Goal: Complete application form: Complete application form

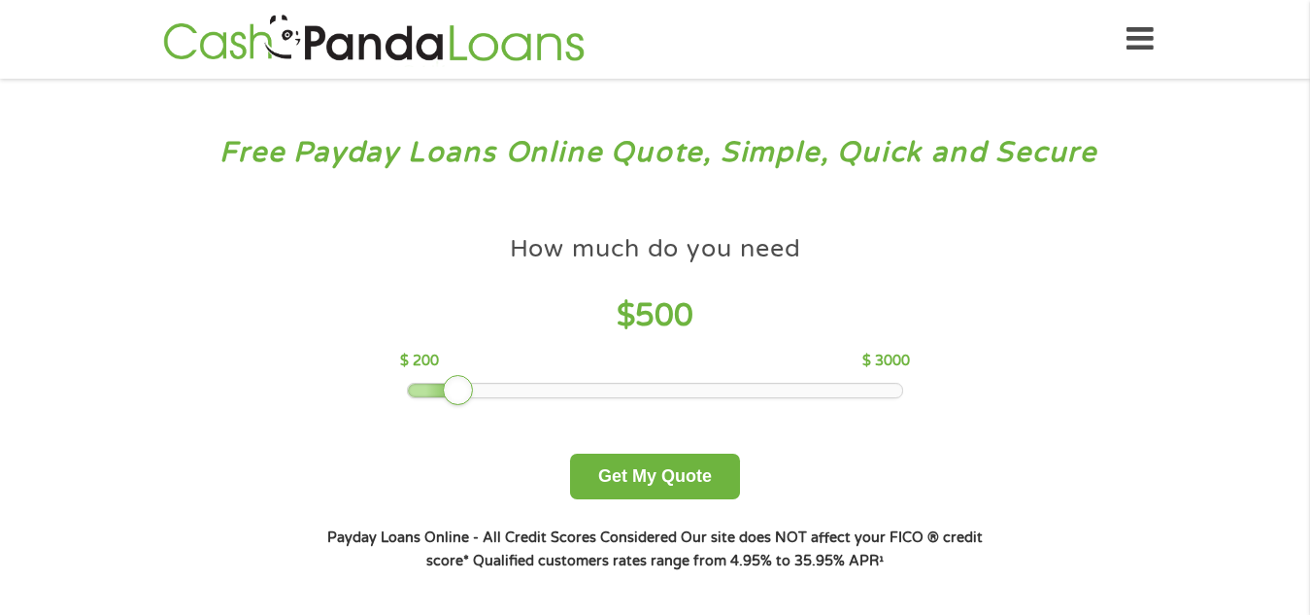
click at [515, 390] on div at bounding box center [655, 391] width 494 height 14
click at [494, 390] on div at bounding box center [655, 391] width 494 height 14
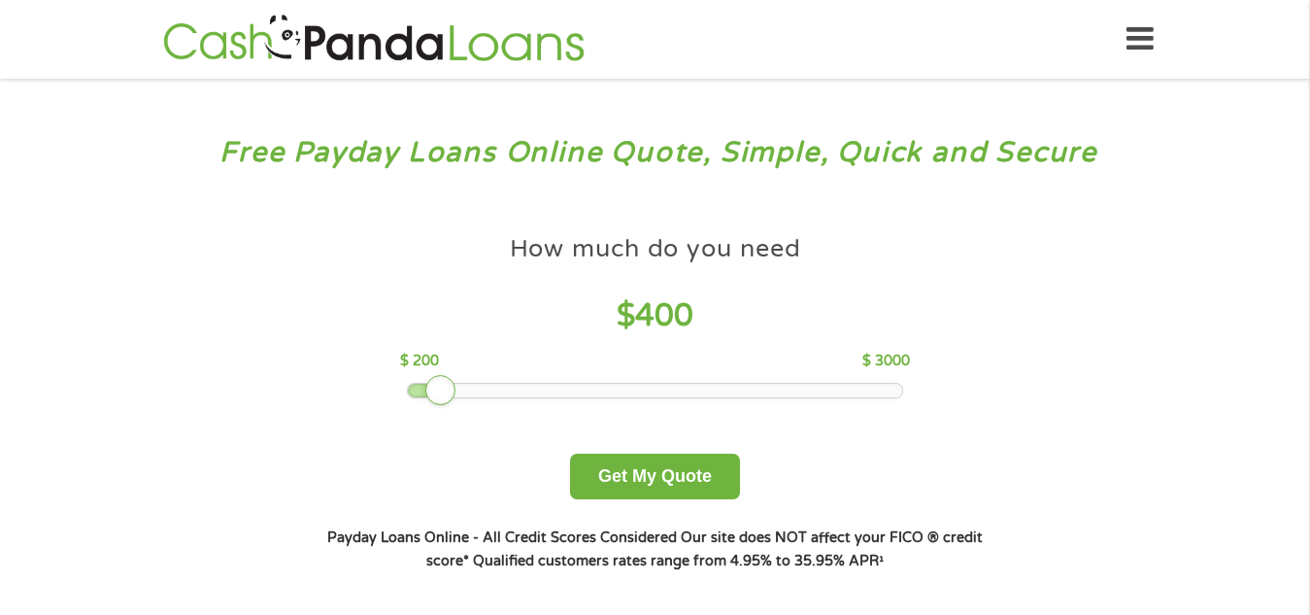
click at [503, 381] on div "How much do you need $ 400 $ 200 $ 3000" at bounding box center [655, 311] width 510 height 173
click at [556, 377] on div "How much do you need $ 400 $ 200 $ 3000" at bounding box center [655, 311] width 510 height 173
click at [435, 394] on div at bounding box center [440, 390] width 31 height 31
click at [461, 398] on div at bounding box center [655, 391] width 496 height 16
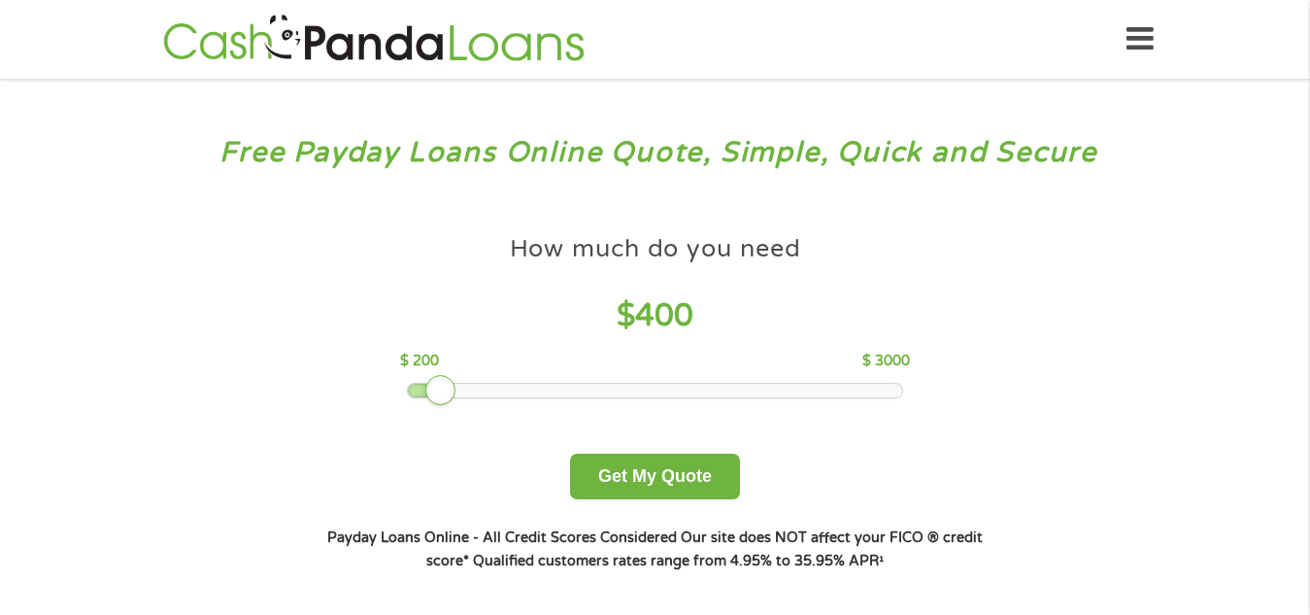
click at [461, 398] on div at bounding box center [655, 391] width 496 height 16
click at [461, 391] on div at bounding box center [655, 391] width 494 height 14
drag, startPoint x: 461, startPoint y: 391, endPoint x: 134, endPoint y: 374, distance: 327.8
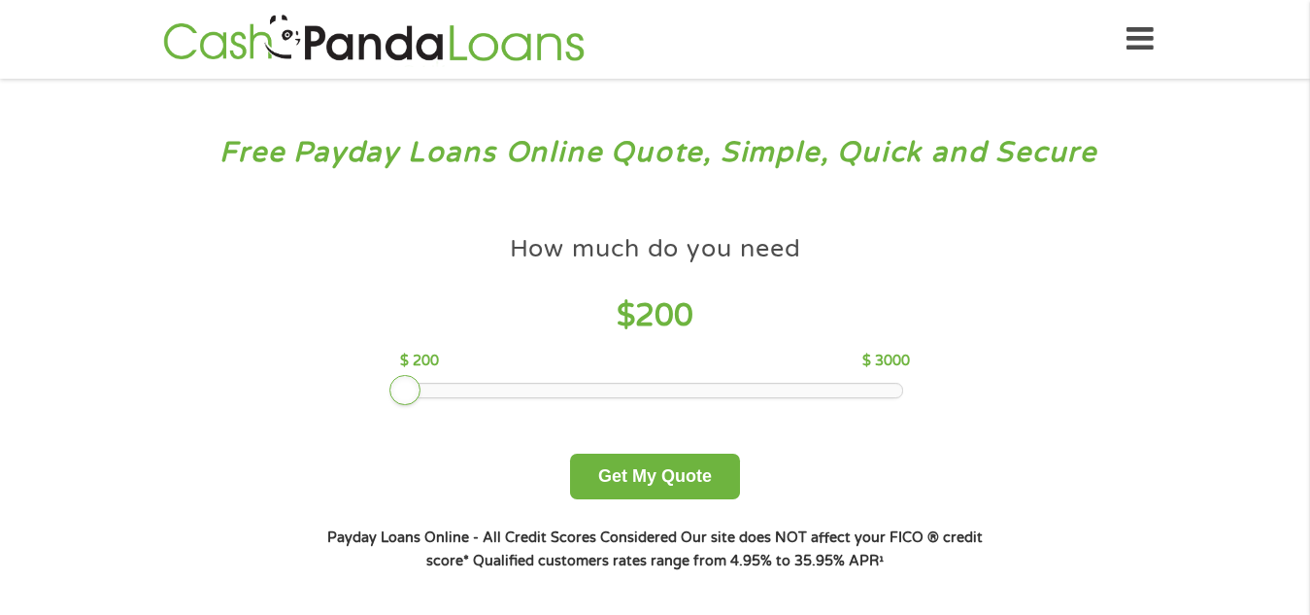
click at [134, 374] on div "Free Payday Loans Online Quote, Simple, Quick and Secure How much do you need? …" at bounding box center [655, 369] width 1310 height 581
click at [481, 386] on div at bounding box center [655, 391] width 494 height 14
click at [482, 386] on div at bounding box center [655, 391] width 494 height 14
click at [517, 393] on div at bounding box center [655, 391] width 494 height 14
click at [526, 393] on div at bounding box center [655, 391] width 494 height 14
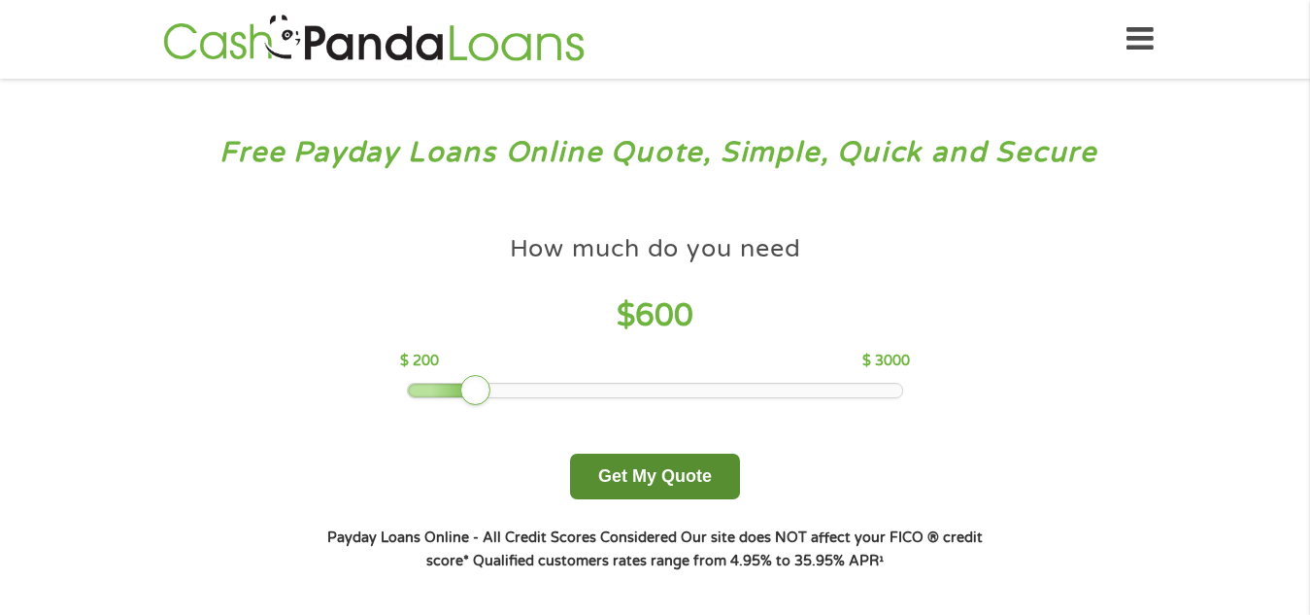
click at [677, 473] on button "Get My Quote" at bounding box center [655, 477] width 170 height 46
click at [692, 462] on button "Get My Quote" at bounding box center [655, 477] width 170 height 46
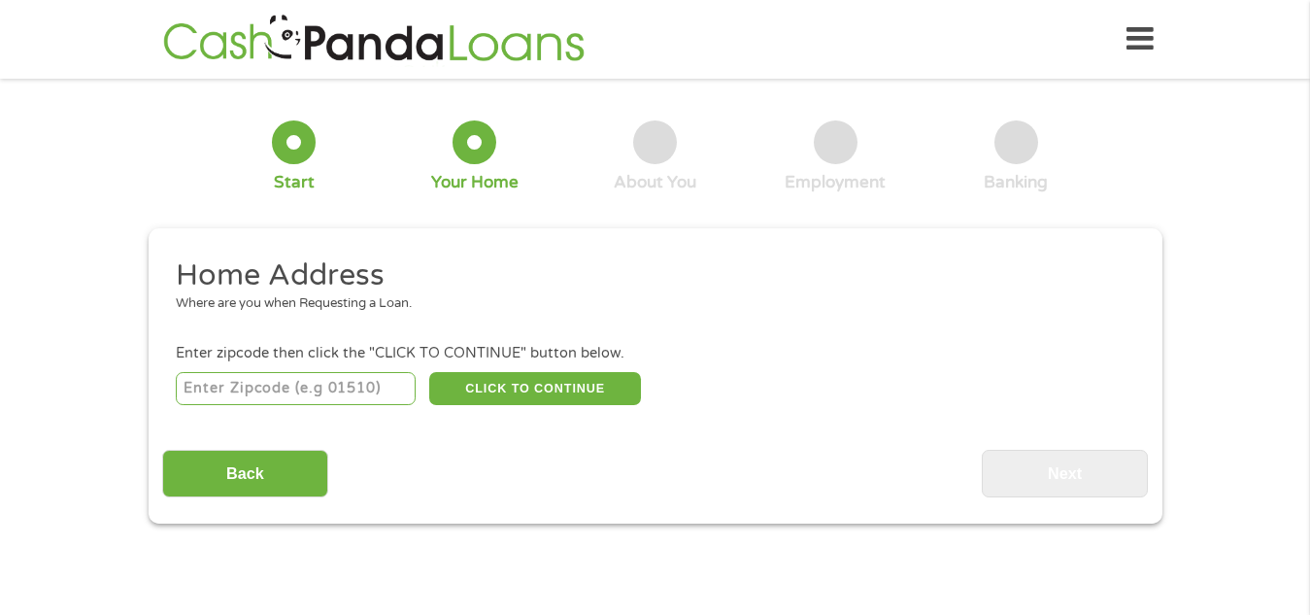
scroll to position [6, 0]
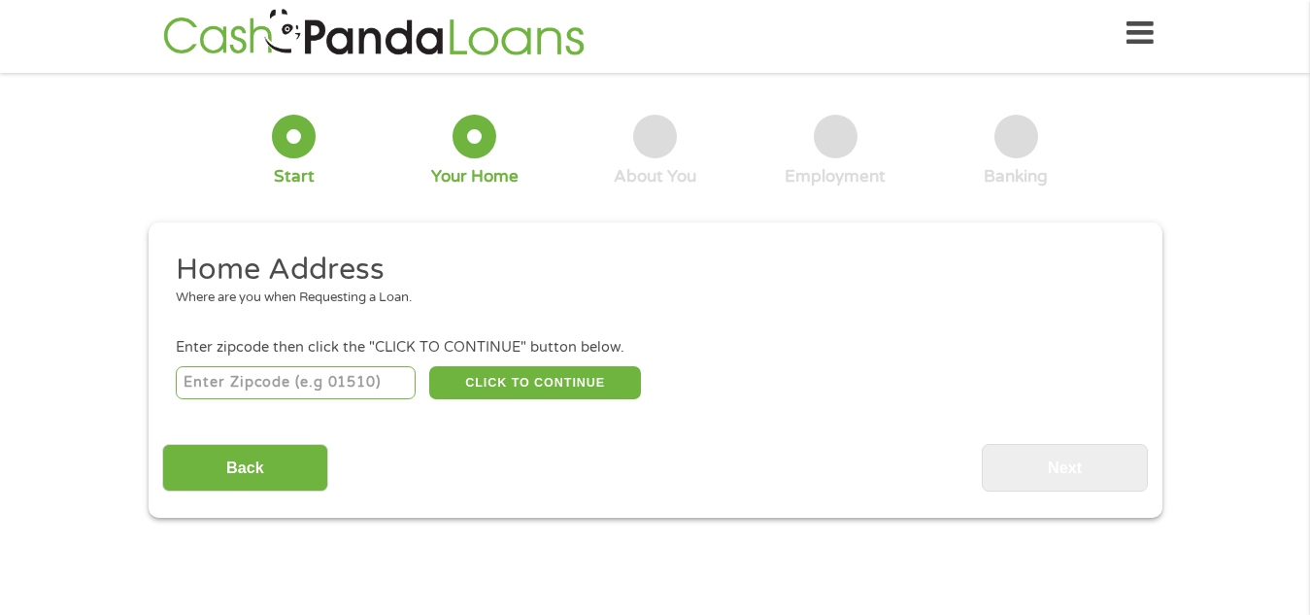
click at [359, 379] on input "number" at bounding box center [296, 382] width 240 height 33
type input "77486"
click at [474, 381] on button "CLICK TO CONTINUE" at bounding box center [535, 382] width 212 height 33
type input "77486"
type input "West Columbia"
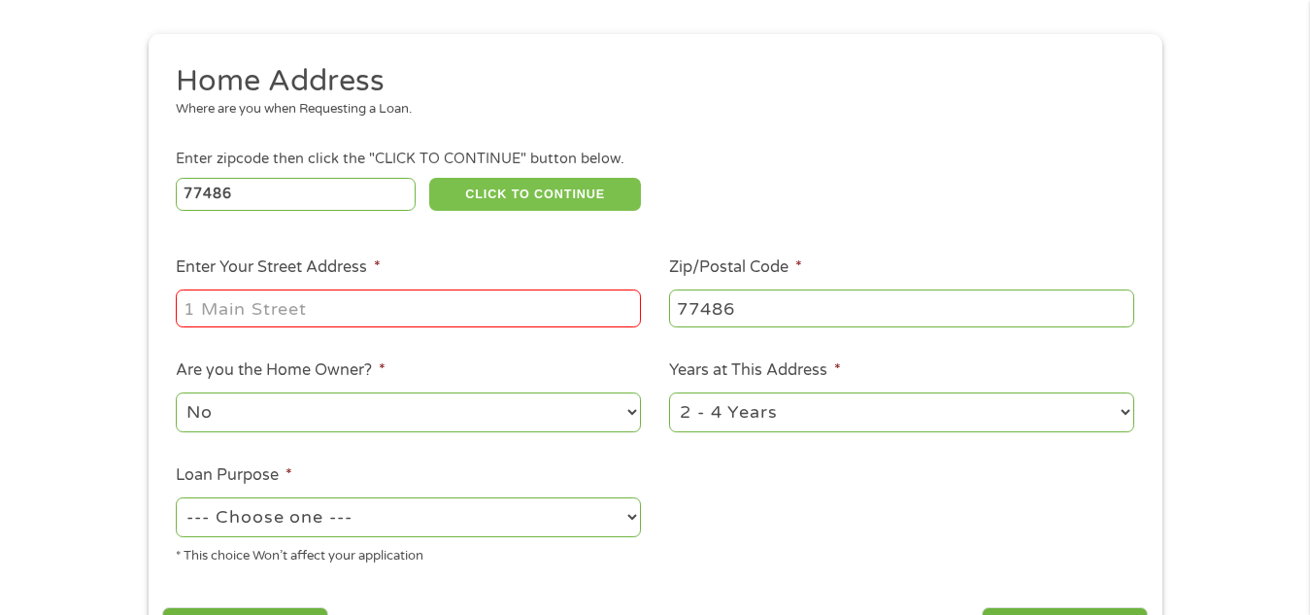
scroll to position [200, 0]
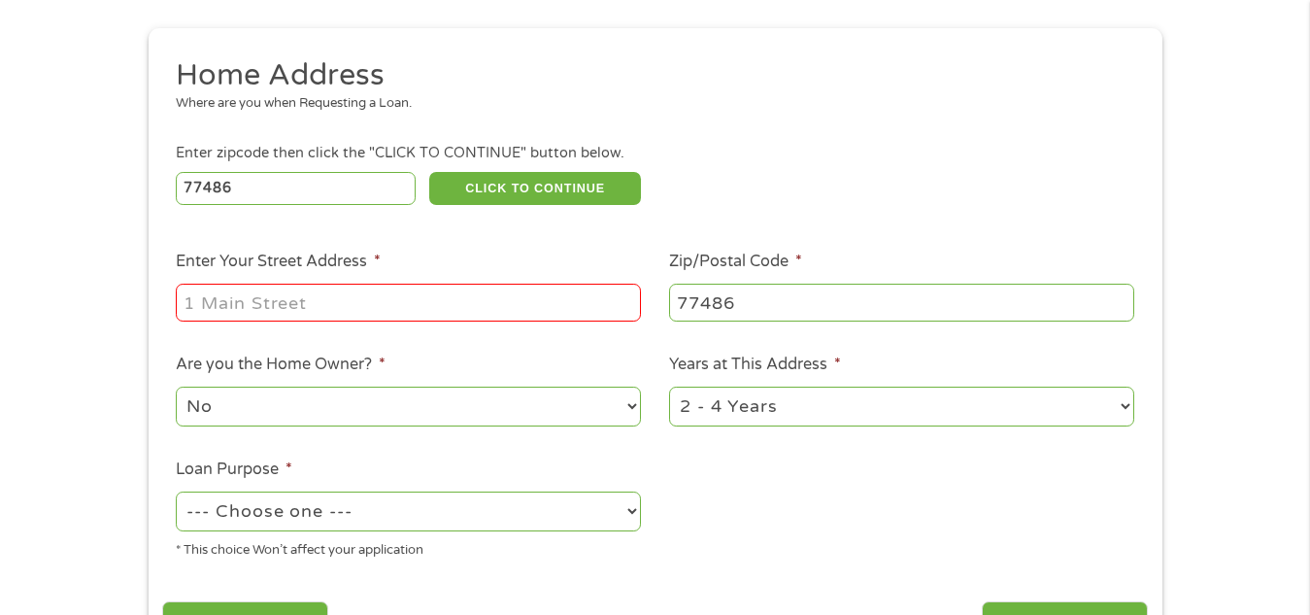
click at [435, 312] on input "Enter Your Street Address *" at bounding box center [408, 302] width 465 height 37
type input "305 Milam st"
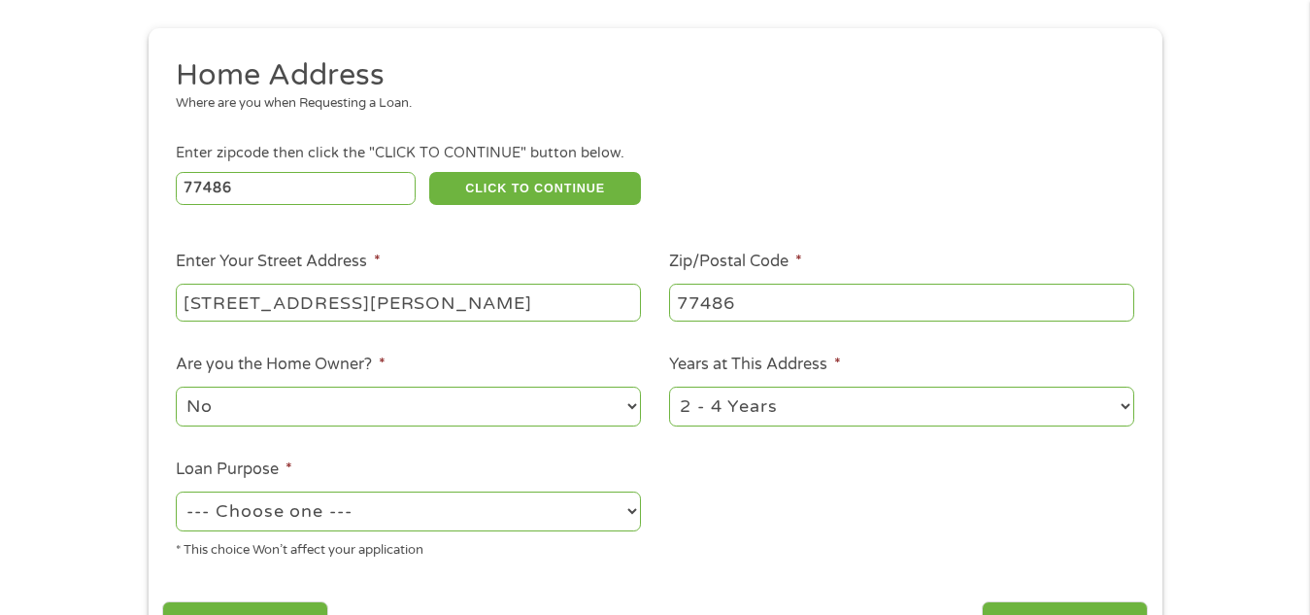
click at [422, 402] on select "No Yes" at bounding box center [408, 407] width 465 height 40
click at [176, 387] on select "No Yes" at bounding box center [408, 407] width 465 height 40
click at [766, 410] on select "1 Year or less 1 - 2 Years 2 - 4 Years Over 4 Years" at bounding box center [901, 407] width 465 height 40
select select "60months"
click at [669, 387] on select "1 Year or less 1 - 2 Years 2 - 4 Years Over 4 Years" at bounding box center [901, 407] width 465 height 40
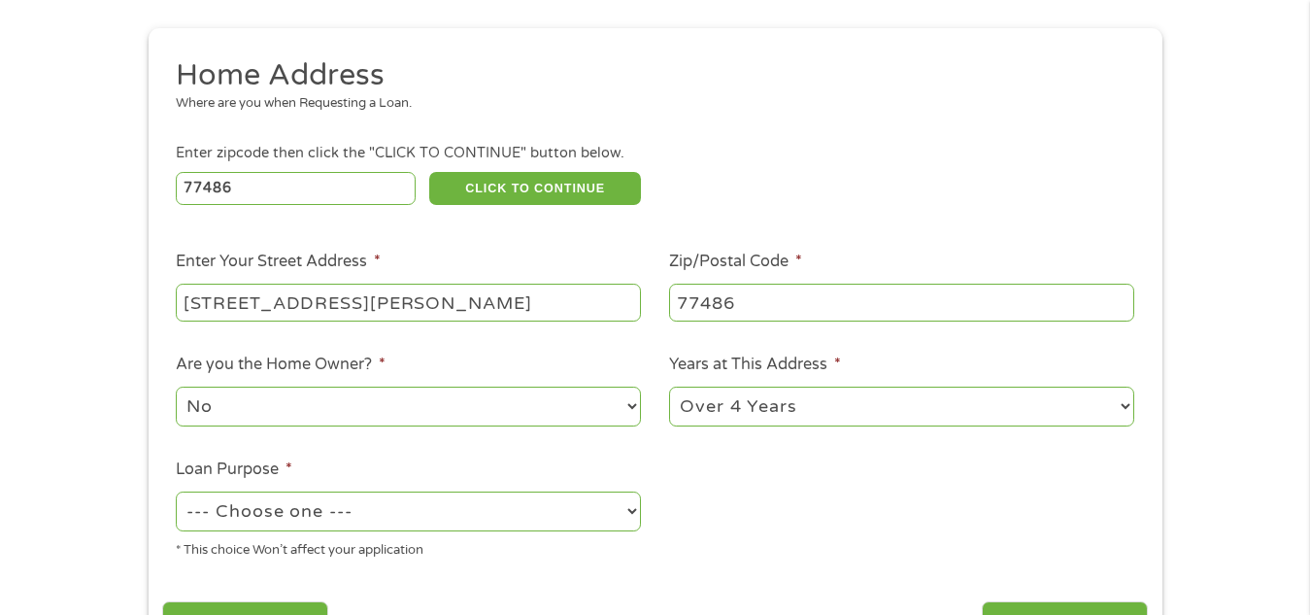
click at [545, 507] on select "--- Choose one --- Pay Bills Debt Consolidation Home Improvement Major Purchase…" at bounding box center [408, 511] width 465 height 40
select select "carloan"
click at [176, 491] on select "--- Choose one --- Pay Bills Debt Consolidation Home Improvement Major Purchase…" at bounding box center [408, 511] width 465 height 40
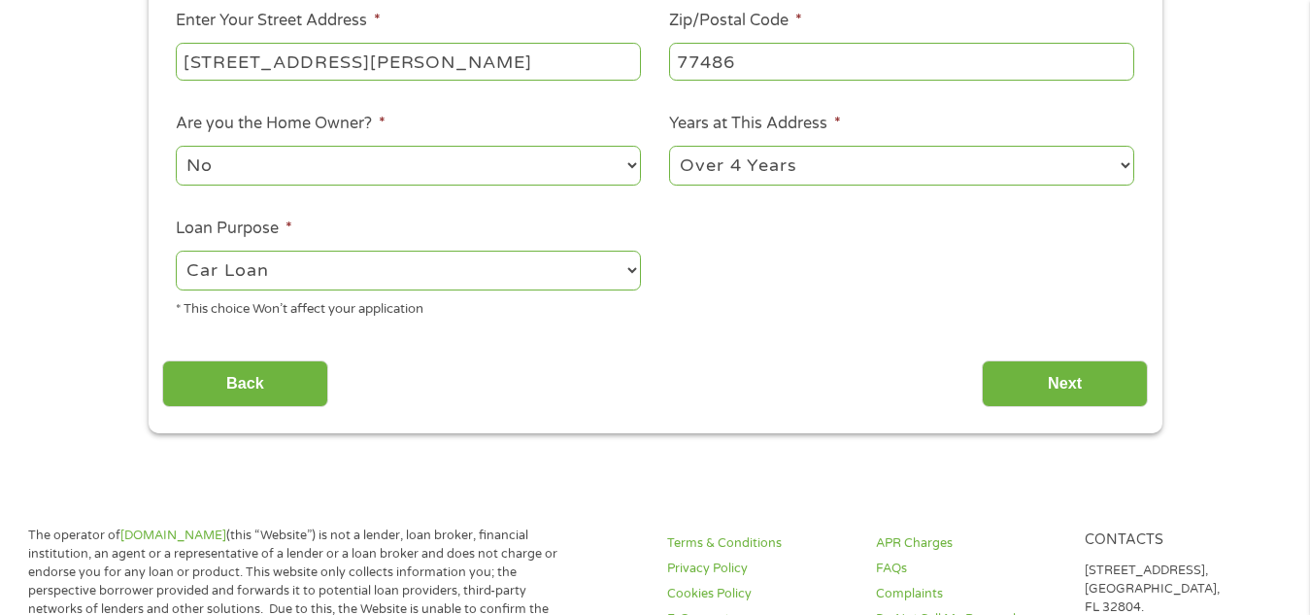
scroll to position [491, 0]
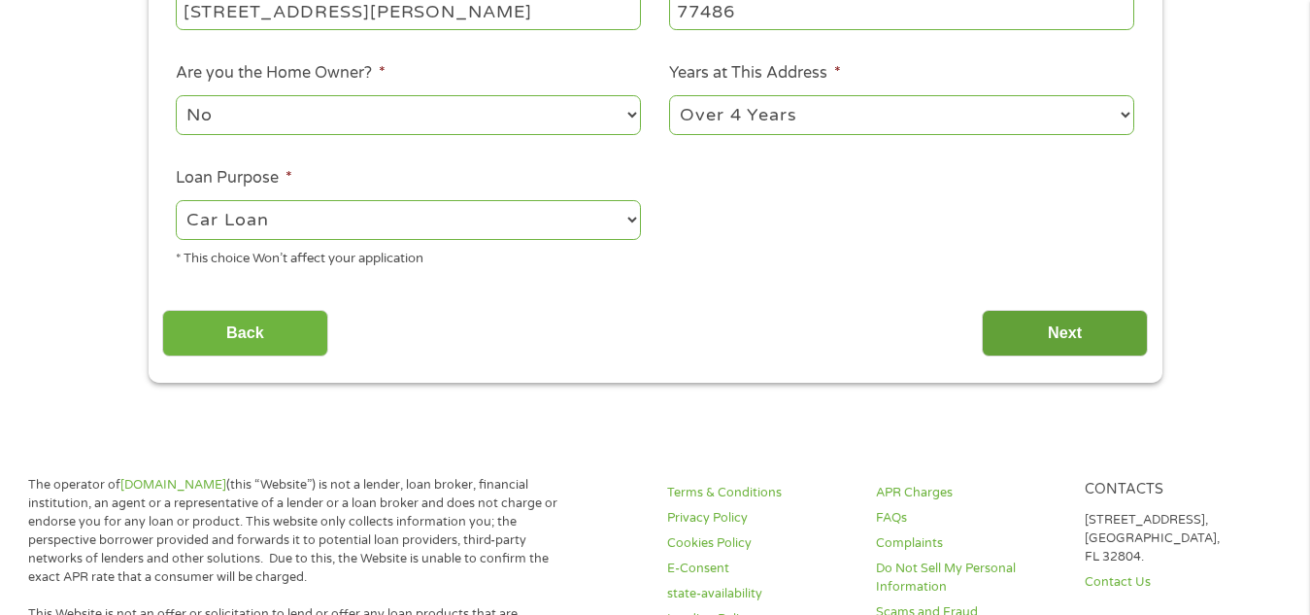
click at [1010, 341] on input "Next" at bounding box center [1065, 334] width 166 height 48
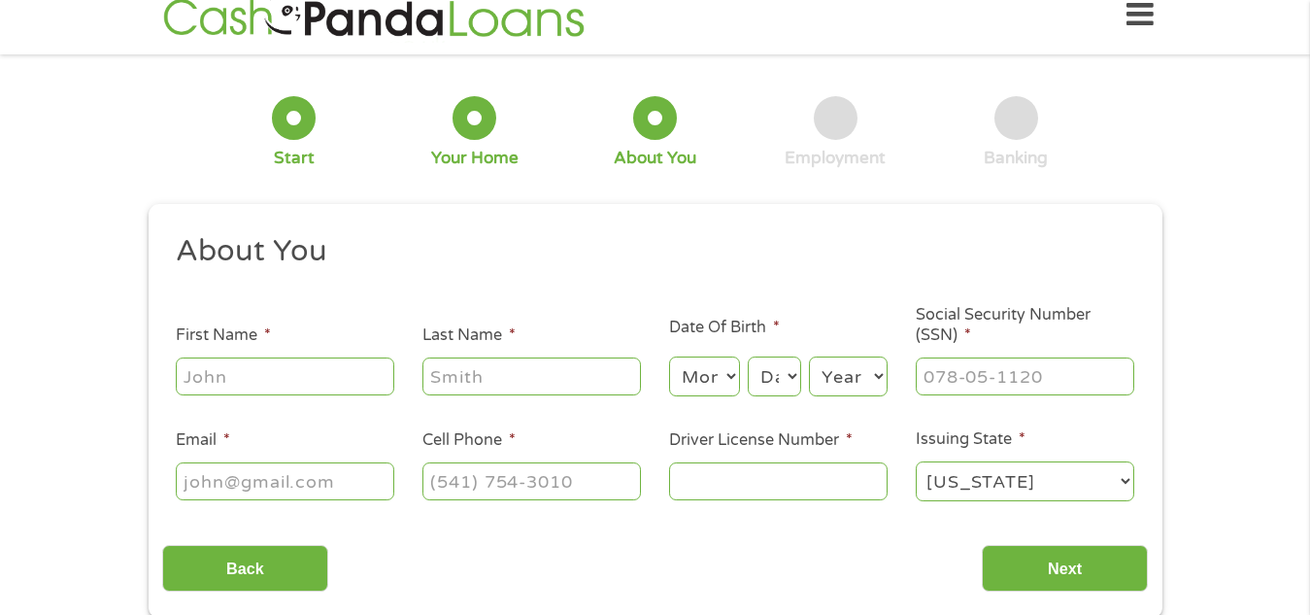
scroll to position [0, 0]
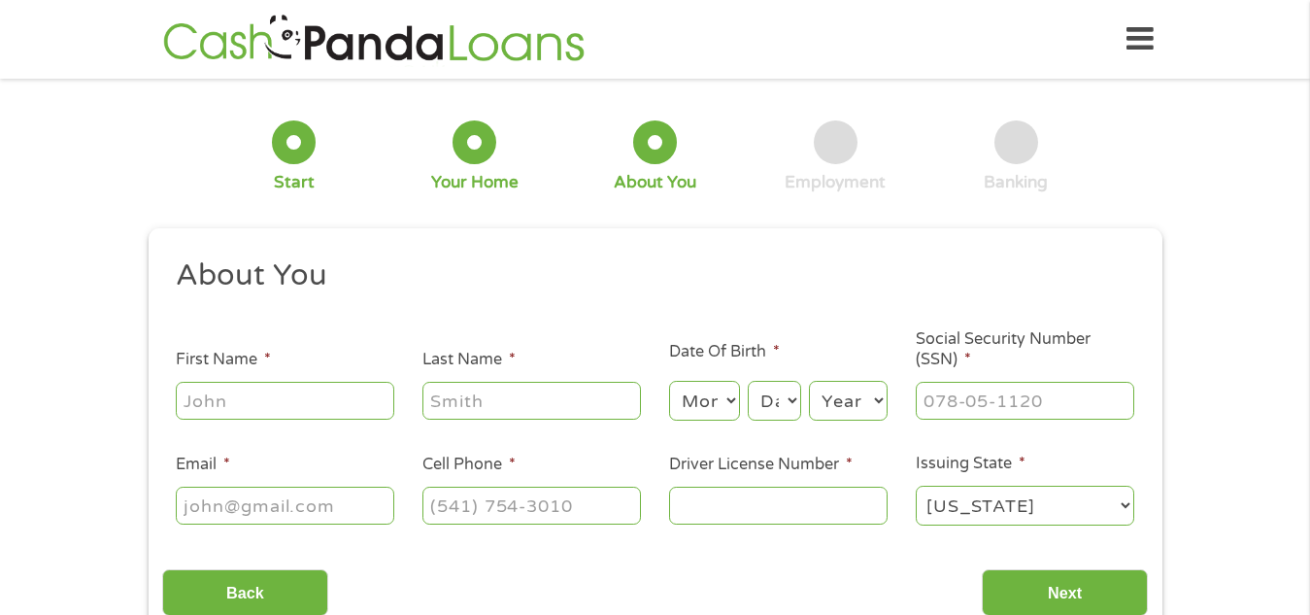
click at [319, 404] on input "First Name *" at bounding box center [285, 400] width 219 height 37
type input "Rocio"
type input "Mendoza"
type input "rosie2829@gmail.com"
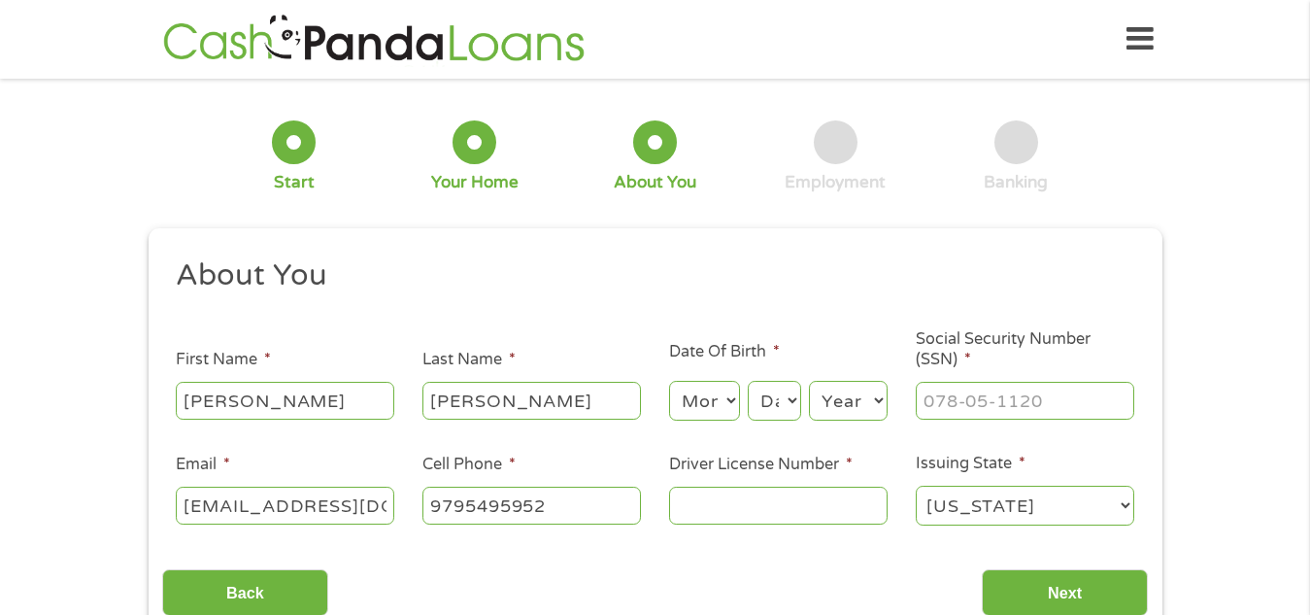
type input "(979) 549-5952"
click at [780, 500] on input "Driver License Number *" at bounding box center [778, 505] width 219 height 37
type input "24004824"
click at [694, 395] on select "Month 1 2 3 4 5 6 7 8 9 10 11 12" at bounding box center [704, 401] width 71 height 40
select select "1"
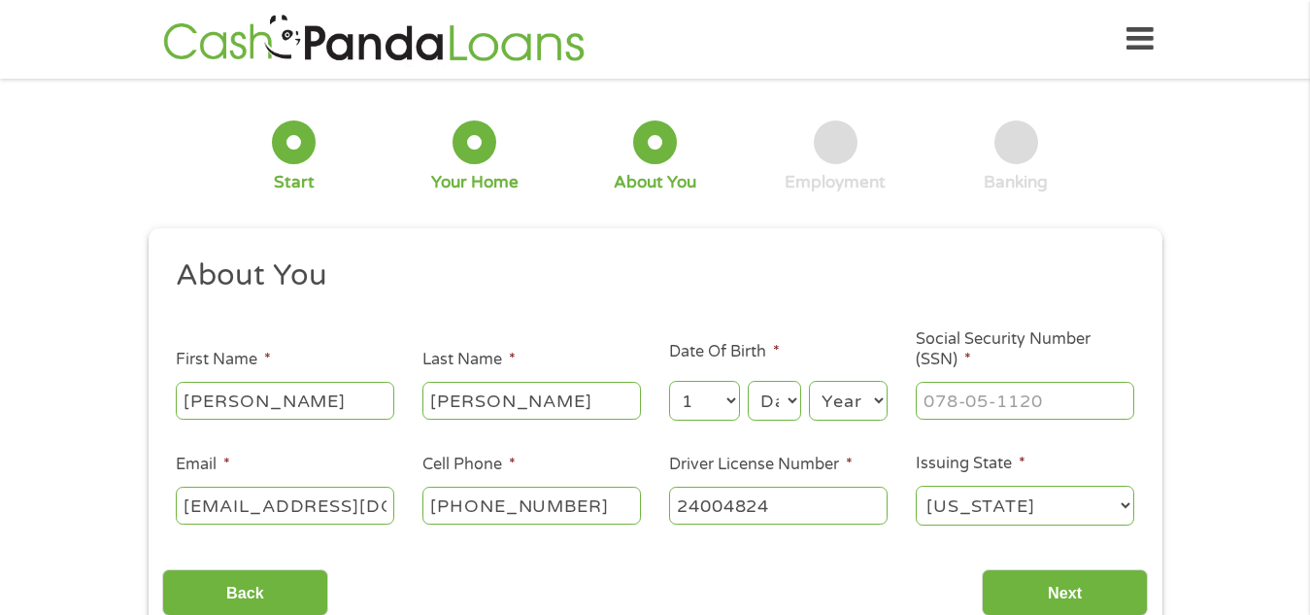
click at [669, 381] on select "Month 1 2 3 4 5 6 7 8 9 10 11 12" at bounding box center [704, 401] width 71 height 40
click at [759, 403] on select "Day 1 2 3 4 5 6 7 8 9 10 11 12 13 14 15 16 17 18 19 20 21 22 23 24 25 26 27 28 …" at bounding box center [774, 401] width 52 height 40
select select "12"
click at [748, 381] on select "Day 1 2 3 4 5 6 7 8 9 10 11 12 13 14 15 16 17 18 19 20 21 22 23 24 25 26 27 28 …" at bounding box center [774, 401] width 52 height 40
click at [826, 394] on select "Year 2007 2006 2005 2004 2003 2002 2001 2000 1999 1998 1997 1996 1995 1994 1993…" at bounding box center [848, 401] width 79 height 40
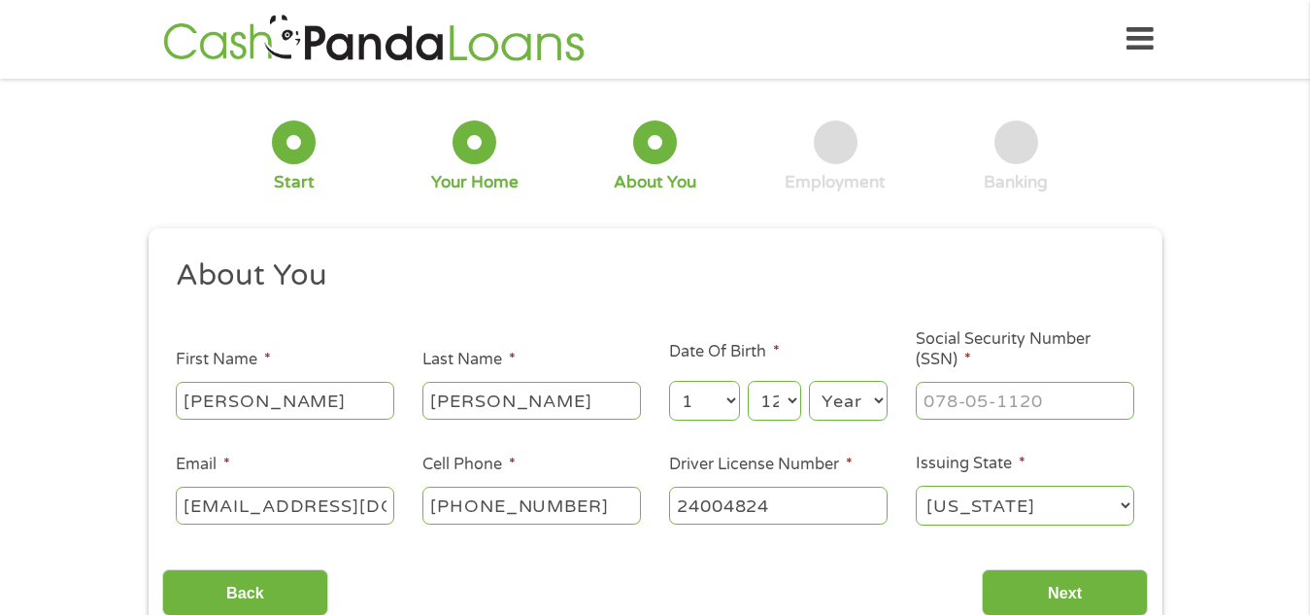
select select "1985"
click at [809, 381] on select "Year 2007 2006 2005 2004 2003 2002 2001 2000 1999 1998 1997 1996 1995 1994 1993…" at bounding box center [848, 401] width 79 height 40
click at [969, 403] on input "___-__-____" at bounding box center [1025, 400] width 219 height 37
type input "637-05-9627"
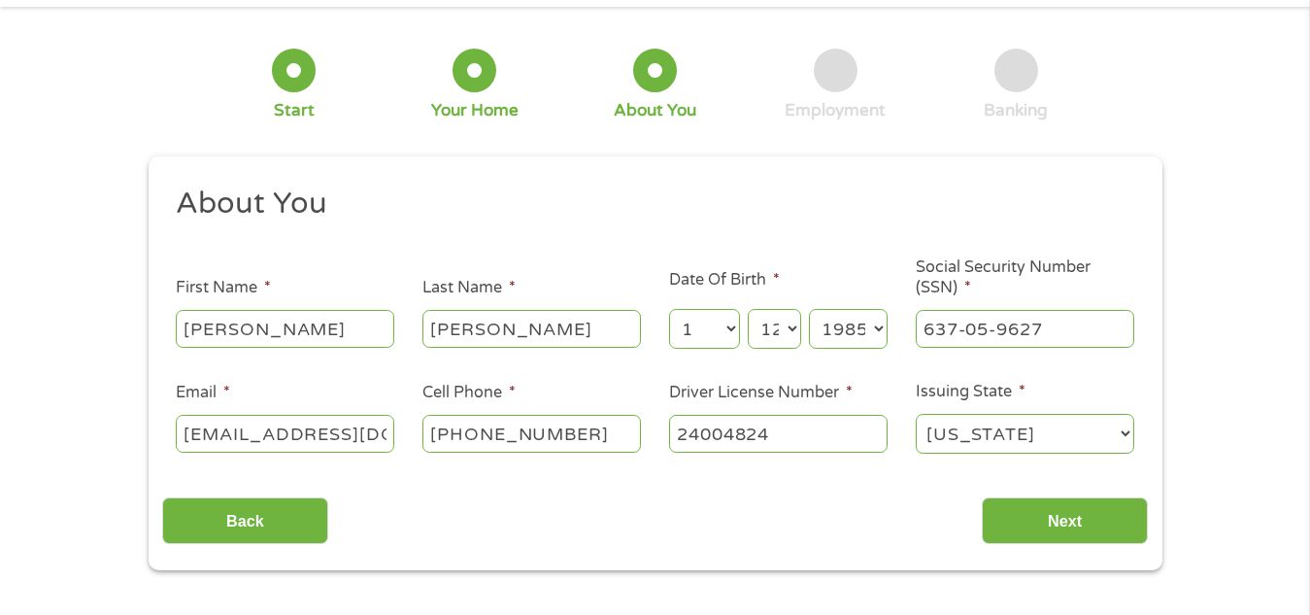
scroll to position [194, 0]
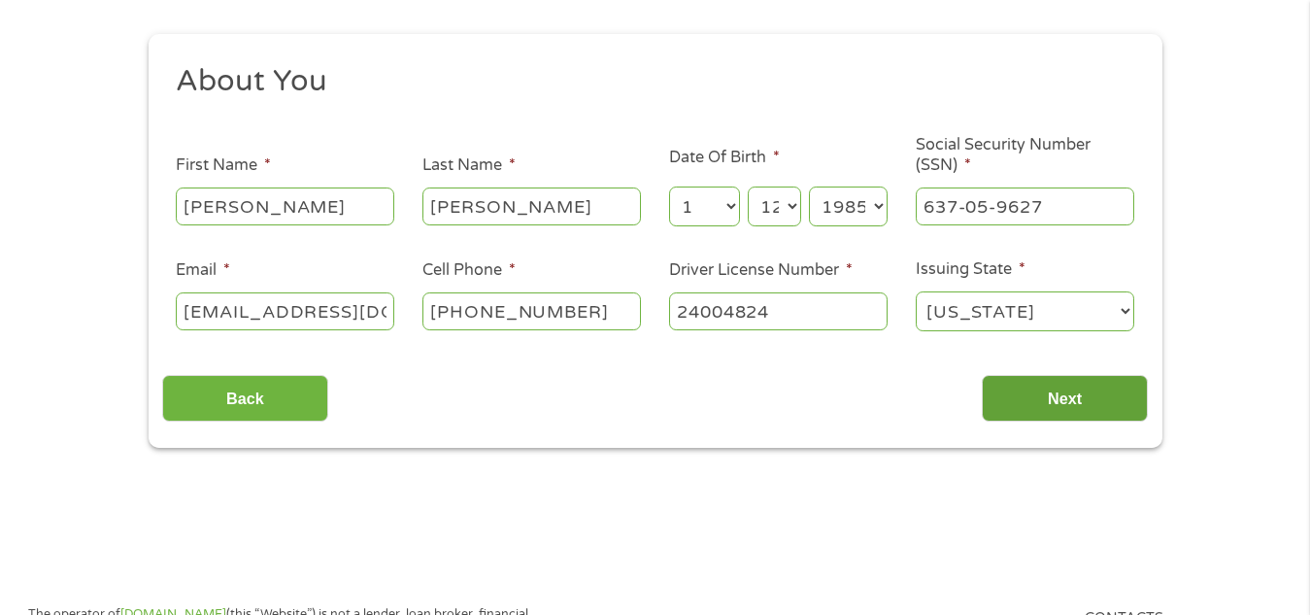
click at [1035, 420] on input "Next" at bounding box center [1065, 399] width 166 height 48
click at [1035, 398] on input "Next" at bounding box center [1065, 399] width 166 height 48
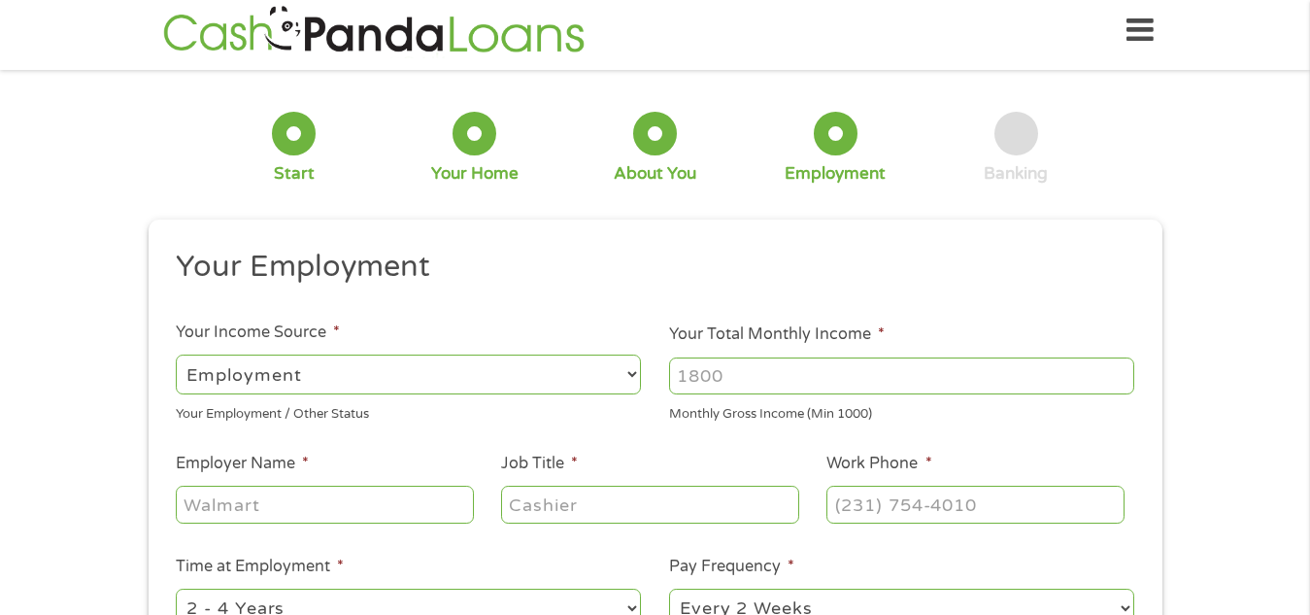
scroll to position [0, 0]
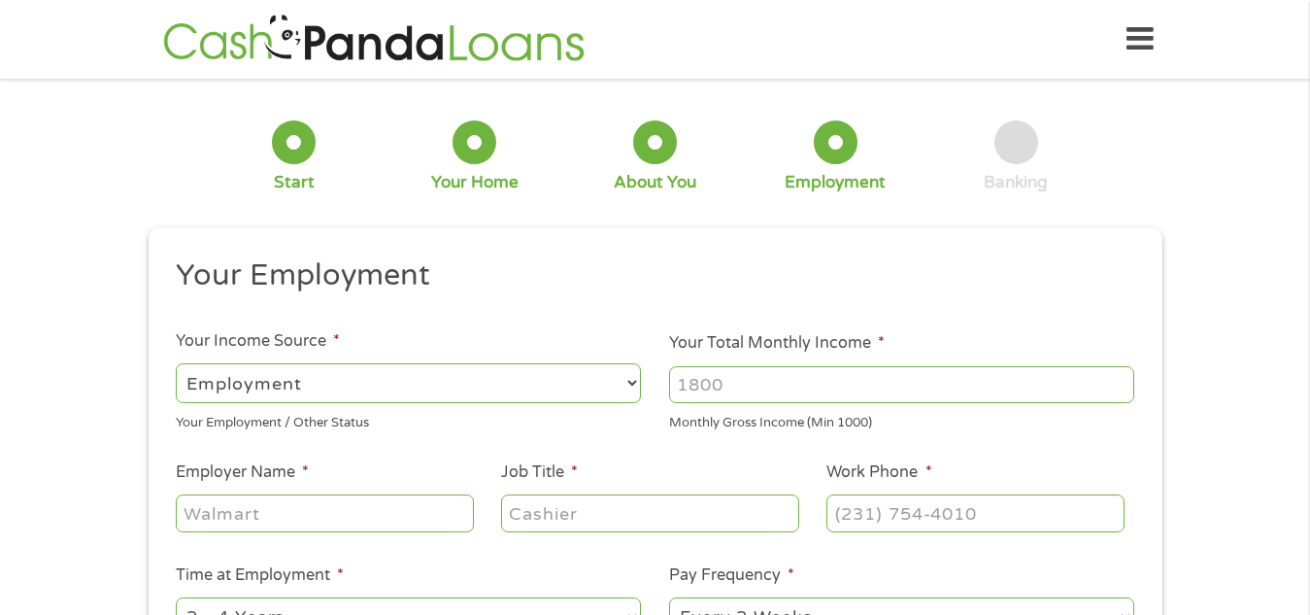
click at [864, 372] on input "Your Total Monthly Income *" at bounding box center [901, 384] width 465 height 37
click at [1120, 386] on input "1000" at bounding box center [901, 384] width 465 height 37
click at [1123, 376] on input "1001" at bounding box center [901, 384] width 465 height 37
click at [1123, 376] on input "1002" at bounding box center [901, 384] width 465 height 37
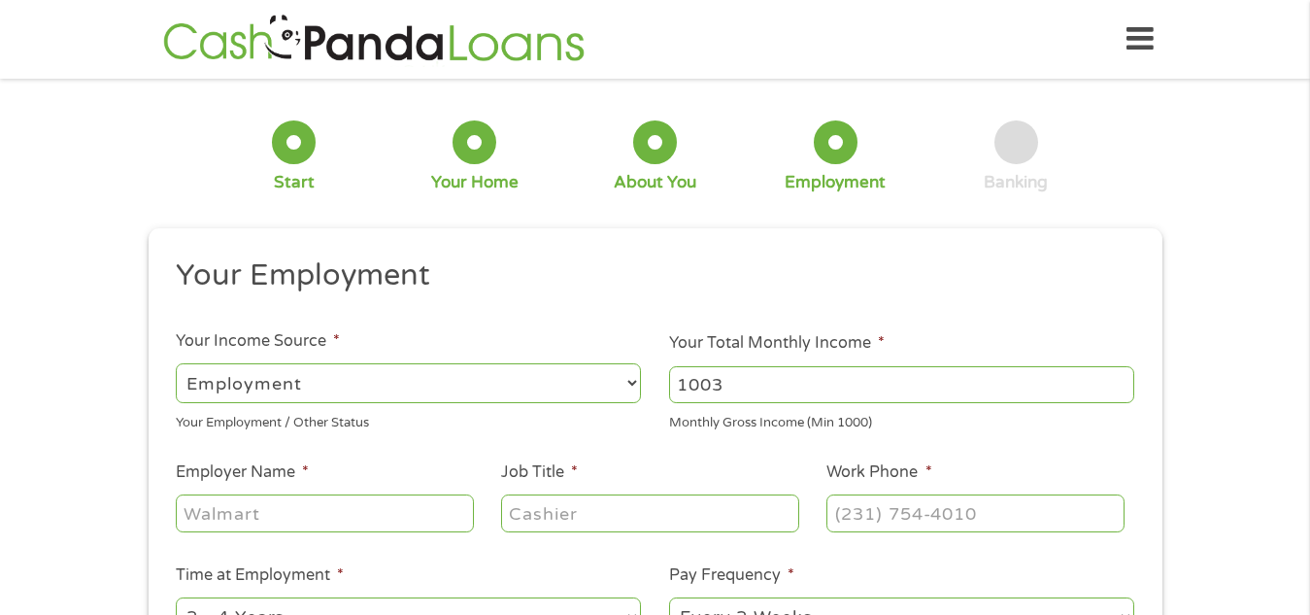
click at [1123, 376] on input "1003" at bounding box center [901, 384] width 465 height 37
type input "1"
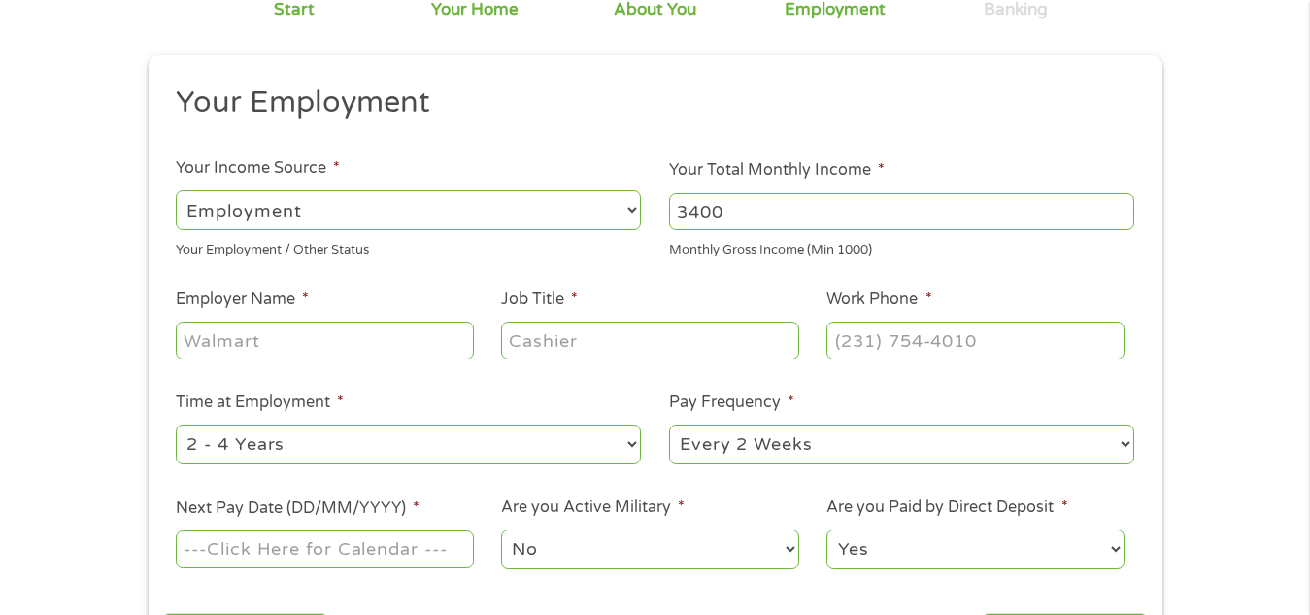
scroll to position [194, 0]
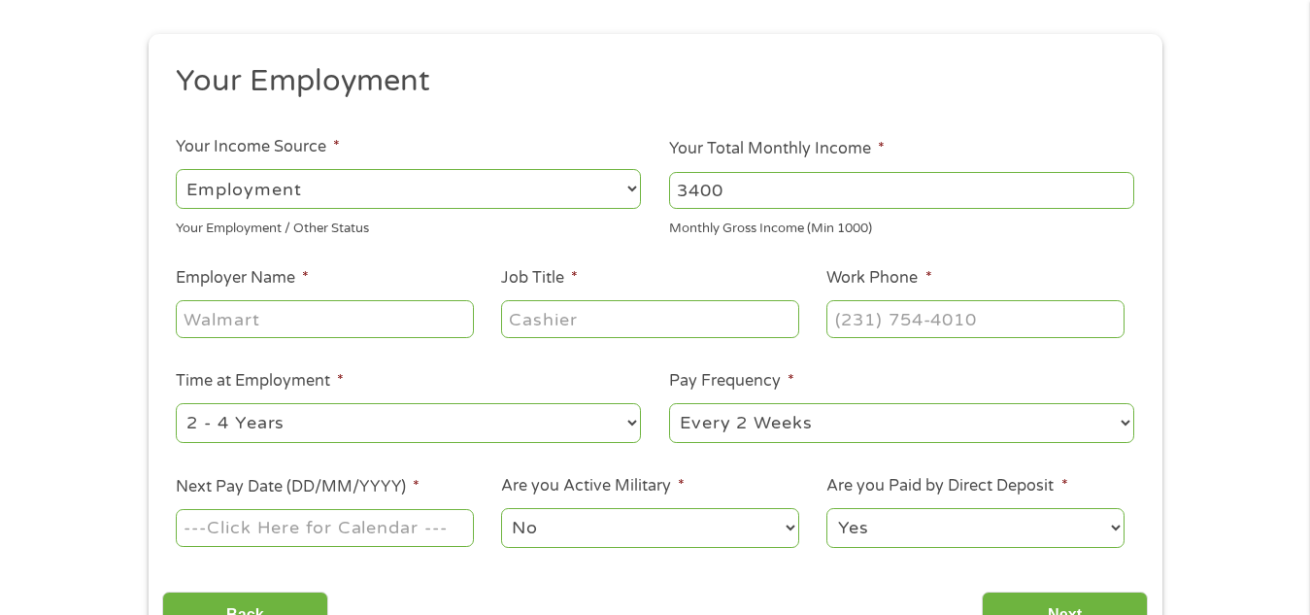
type input "3400"
click at [227, 332] on input "Employer Name *" at bounding box center [324, 318] width 297 height 37
type input "entprise"
click at [541, 316] on input "Job Title *" at bounding box center [649, 318] width 297 height 37
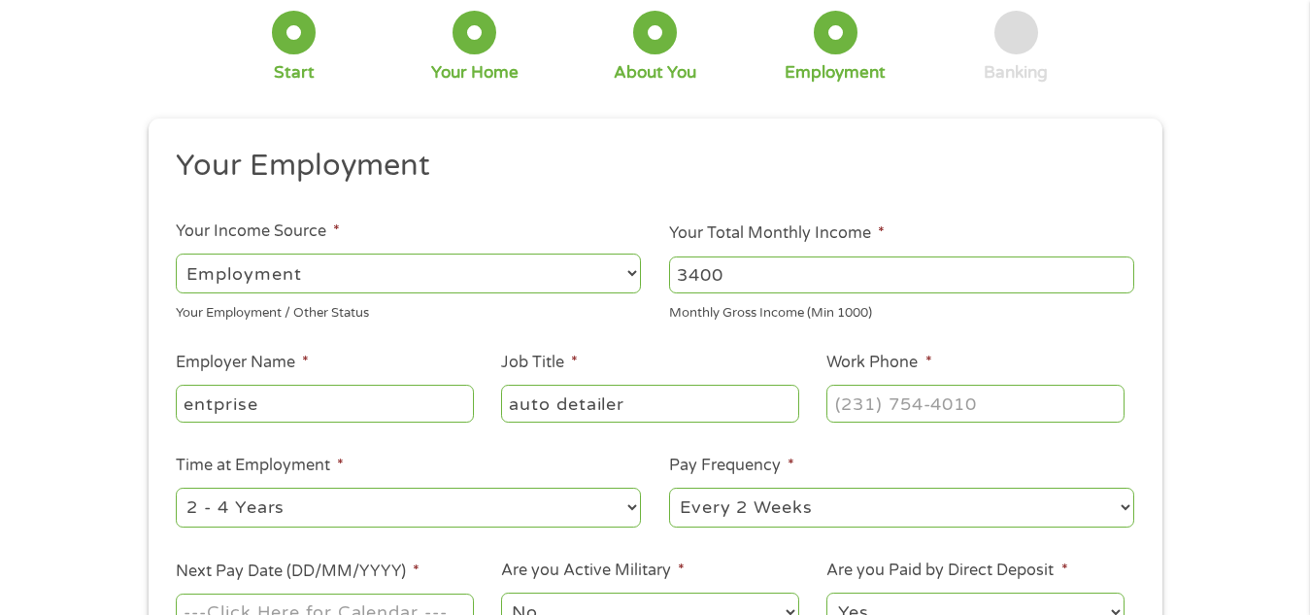
scroll to position [97, 0]
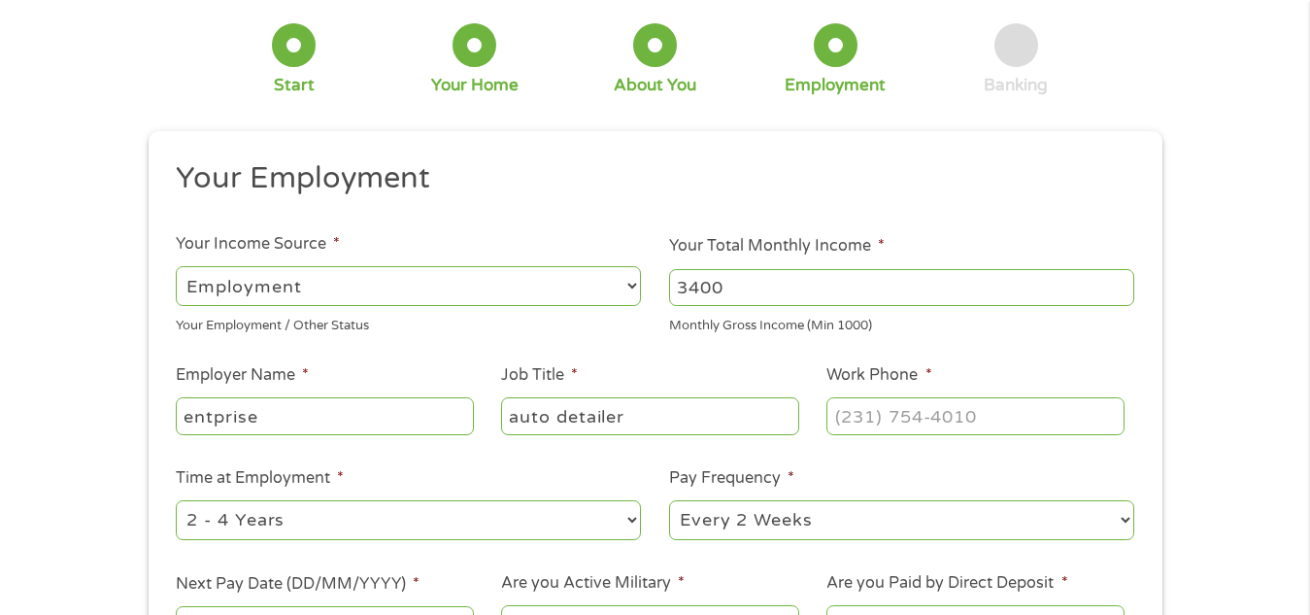
type input "auto detailer"
click at [936, 422] on input "(___) ___-____" at bounding box center [975, 415] width 297 height 37
type input "(979) 480-0359"
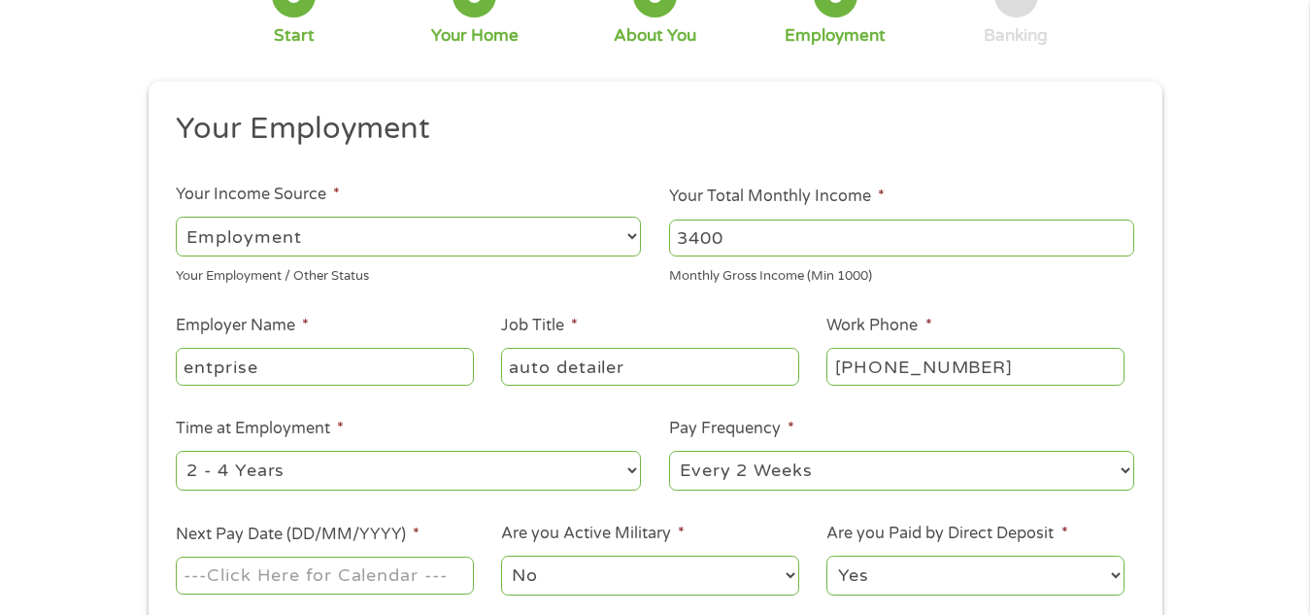
scroll to position [194, 0]
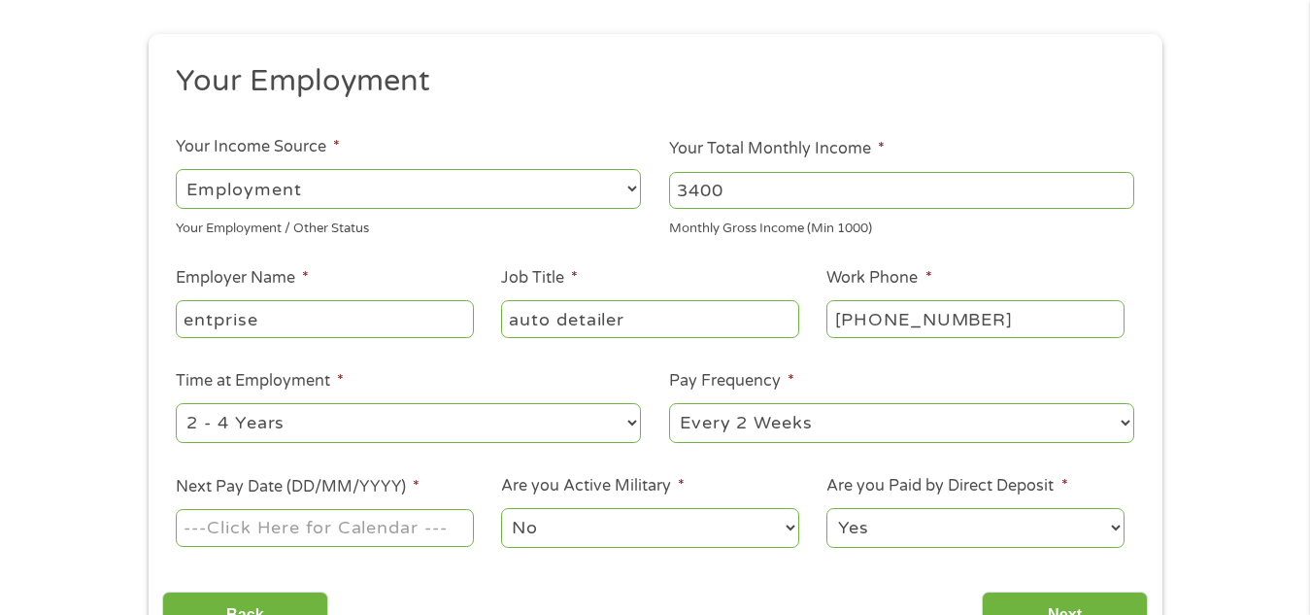
click at [335, 521] on input "Next Pay Date (DD/MM/YYYY) *" at bounding box center [324, 527] width 297 height 37
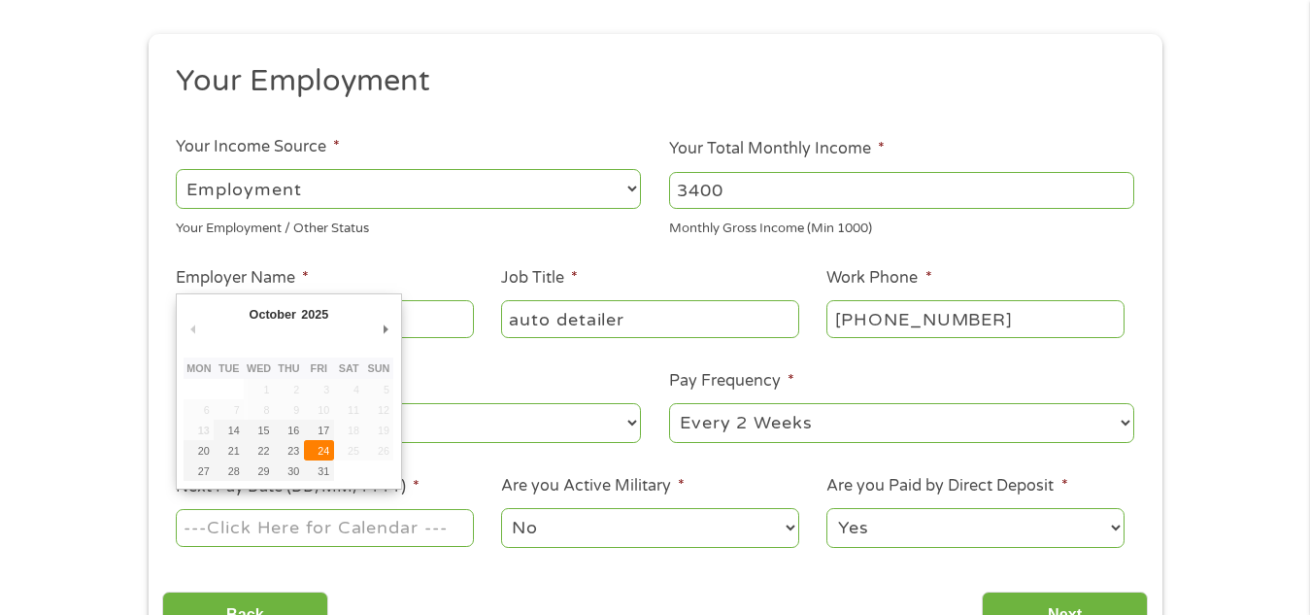
type input "24/10/2025"
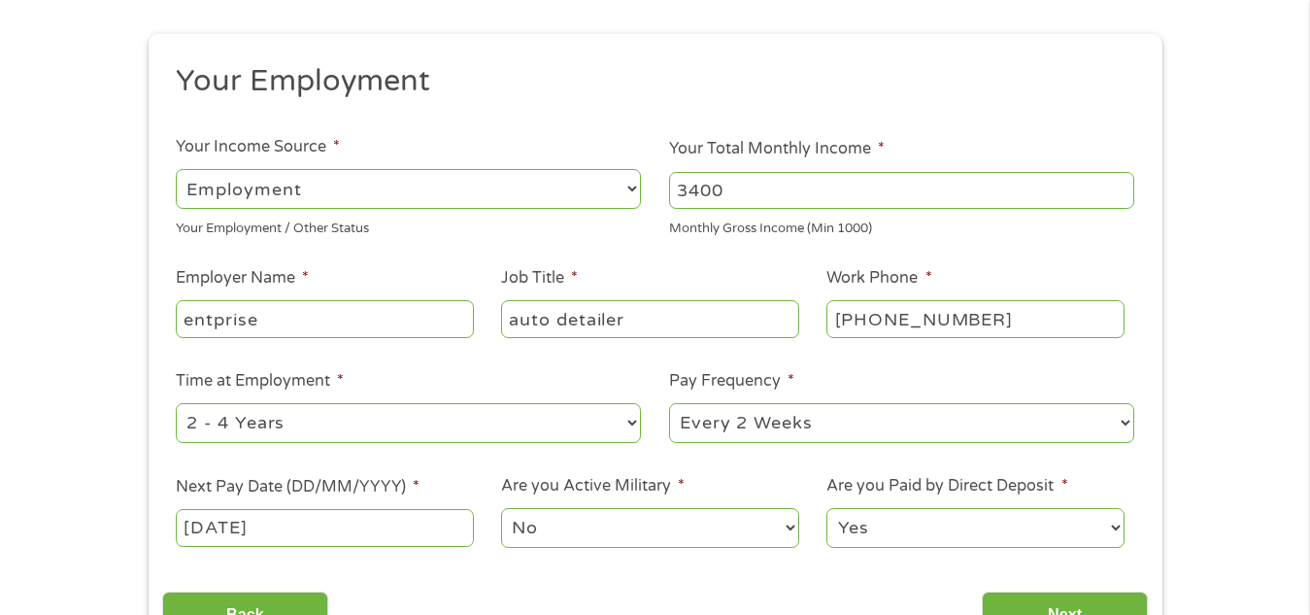
click at [934, 517] on select "Yes No" at bounding box center [975, 528] width 297 height 40
select select "0"
click at [827, 508] on select "Yes No" at bounding box center [975, 528] width 297 height 40
click at [1019, 590] on div "Back Next" at bounding box center [655, 607] width 986 height 61
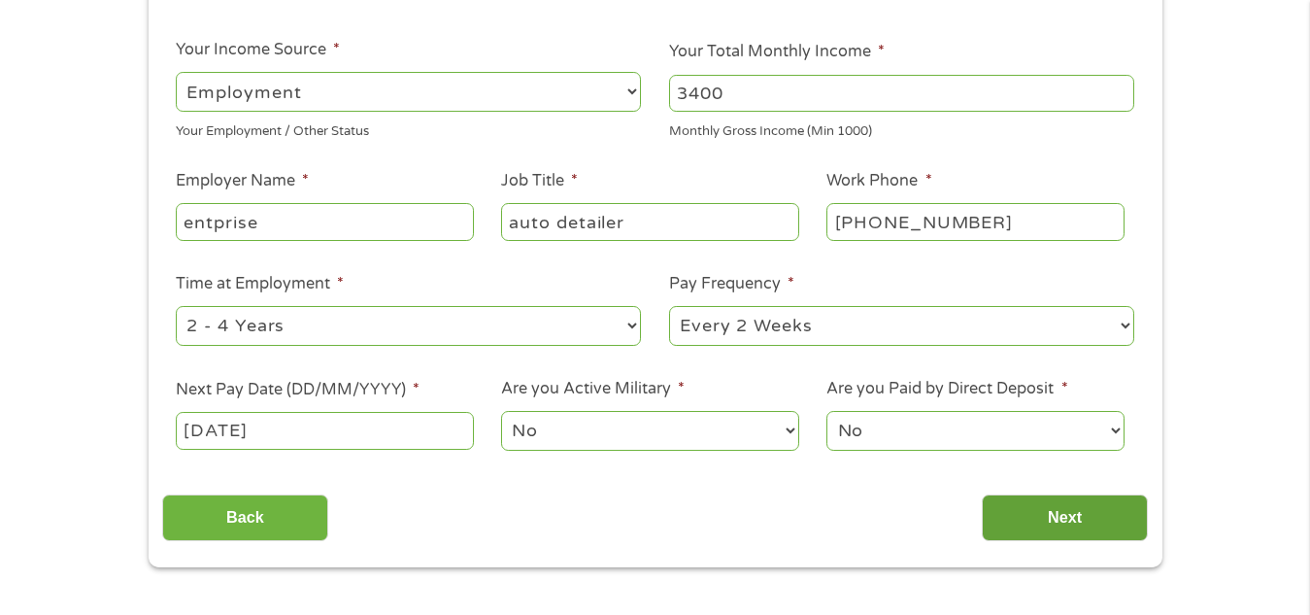
click at [1044, 506] on input "Next" at bounding box center [1065, 518] width 166 height 48
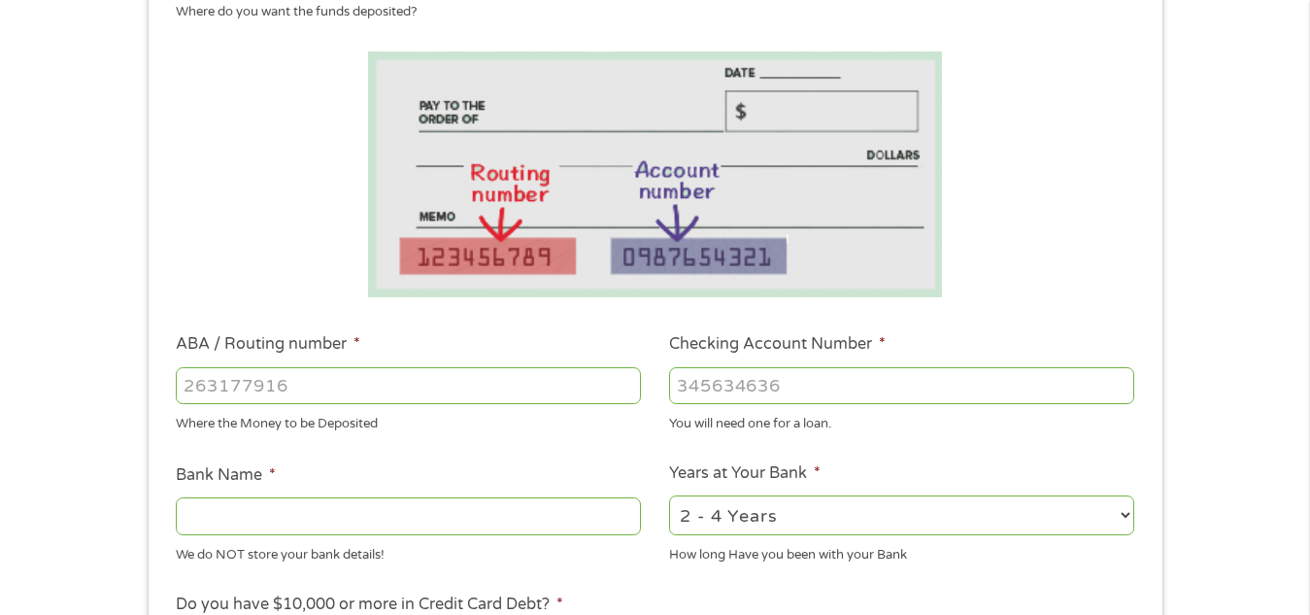
click at [217, 390] on input "ABA / Routing number *" at bounding box center [408, 385] width 465 height 37
type input "041215663"
type input "SUTTON BANK"
type input "041215663"
click at [709, 389] on input "Checking Account Number *" at bounding box center [901, 385] width 465 height 37
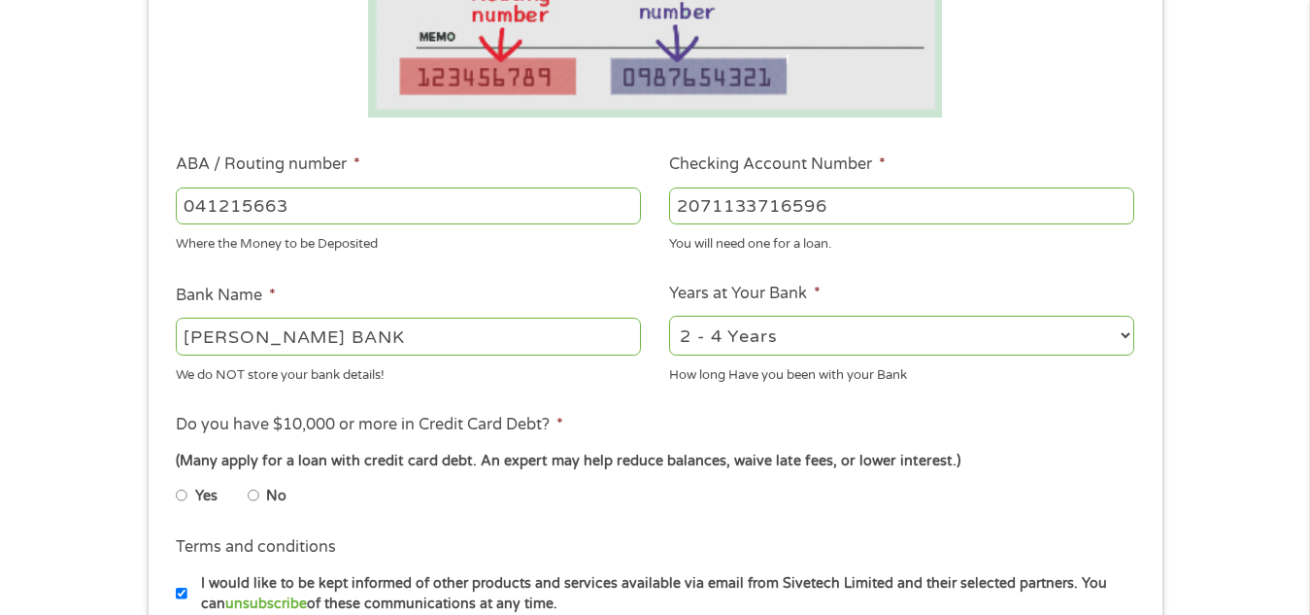
scroll to position [486, 0]
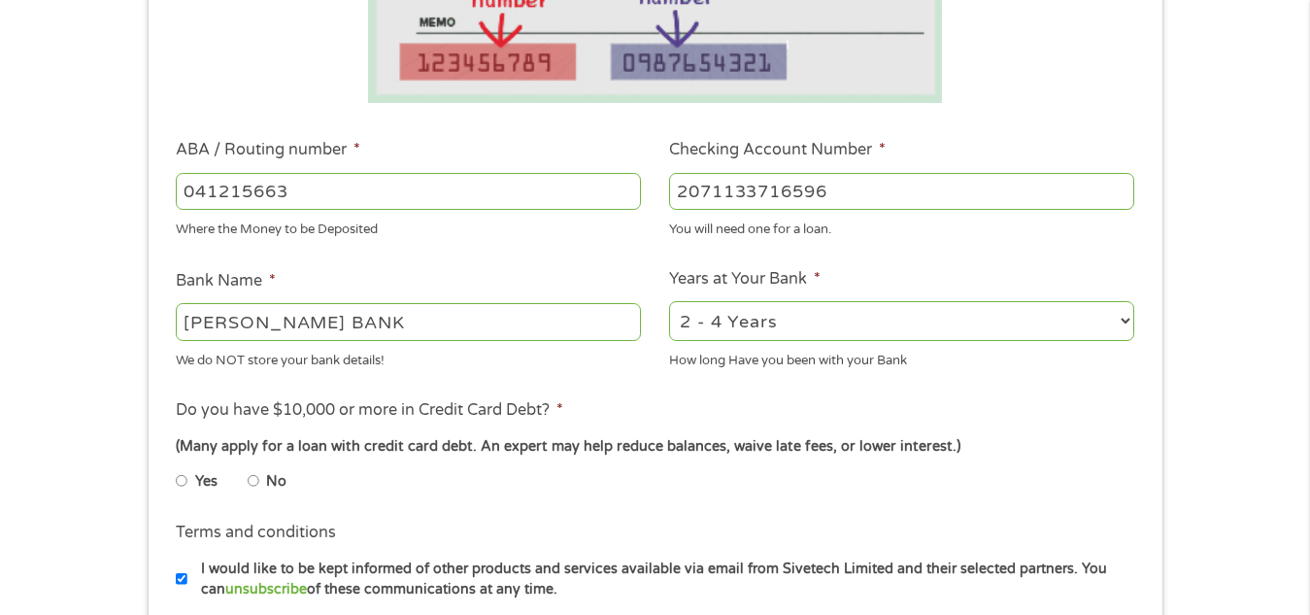
type input "2071133716596"
click at [264, 486] on li "No" at bounding box center [283, 481] width 70 height 38
click at [248, 473] on input "No" at bounding box center [254, 480] width 12 height 31
radio input "true"
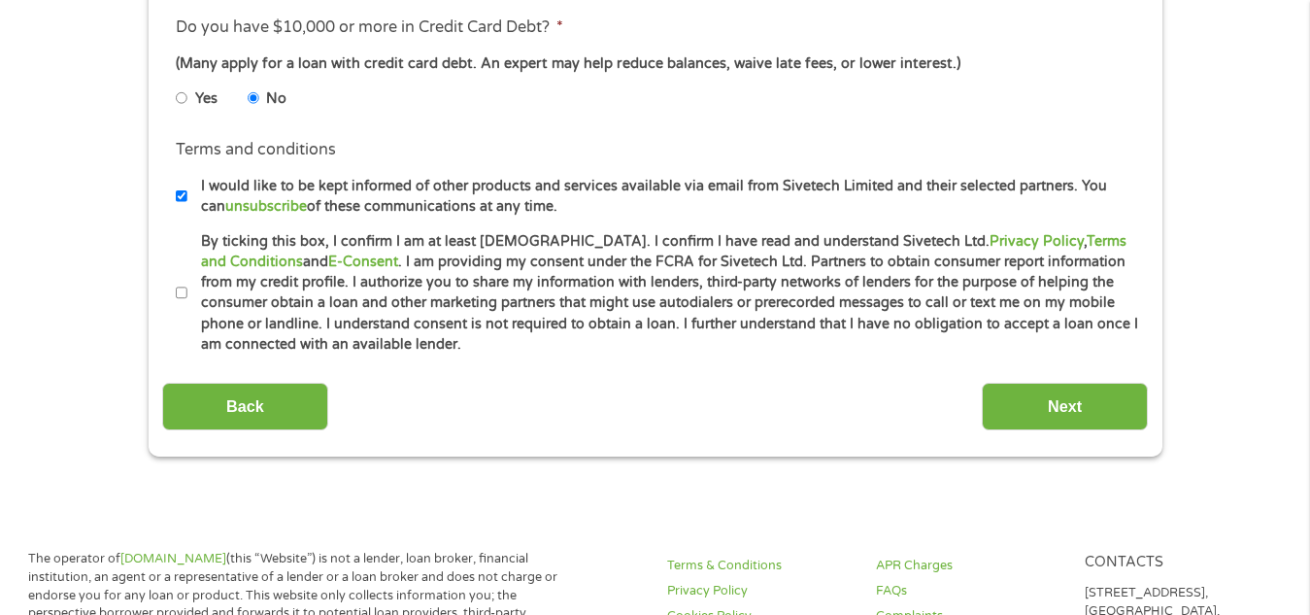
scroll to position [874, 0]
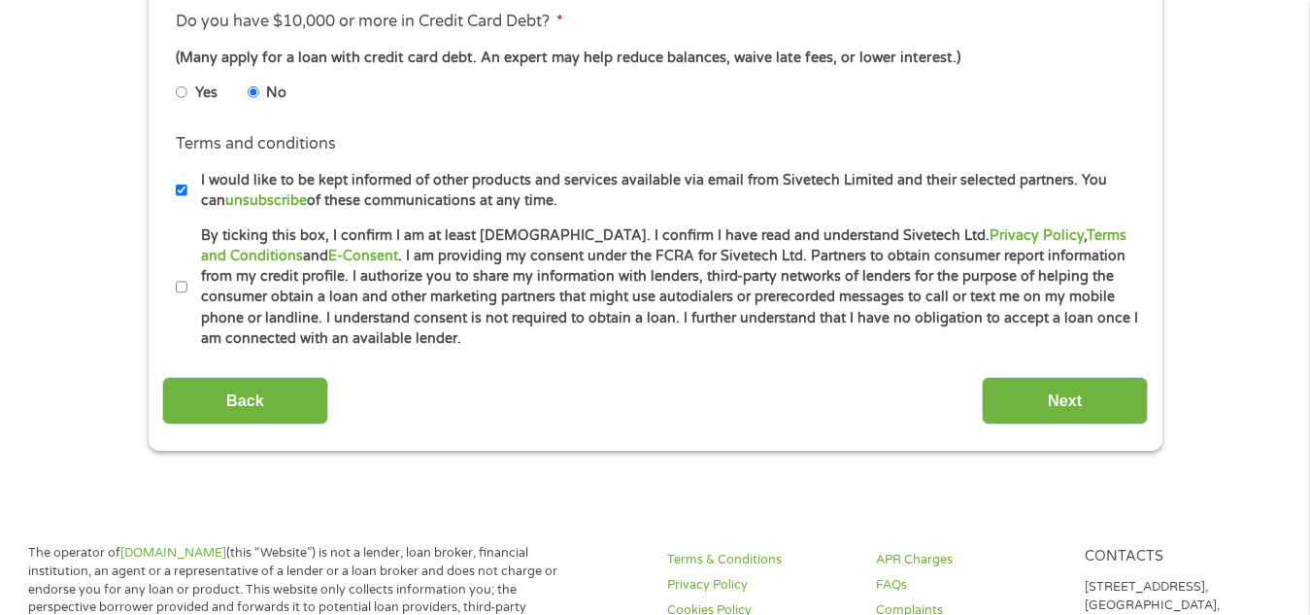
click at [172, 287] on li "Terms and conditions * By ticking this box, I confirm I am at least 18 years ol…" at bounding box center [655, 287] width 986 height 124
click at [189, 288] on label "By ticking this box, I confirm I am at least 18 years old. I confirm I have rea…" at bounding box center [663, 287] width 953 height 124
click at [187, 288] on input "By ticking this box, I confirm I am at least 18 years old. I confirm I have rea…" at bounding box center [182, 287] width 12 height 31
checkbox input "true"
click at [1025, 411] on input "Next" at bounding box center [1065, 401] width 166 height 48
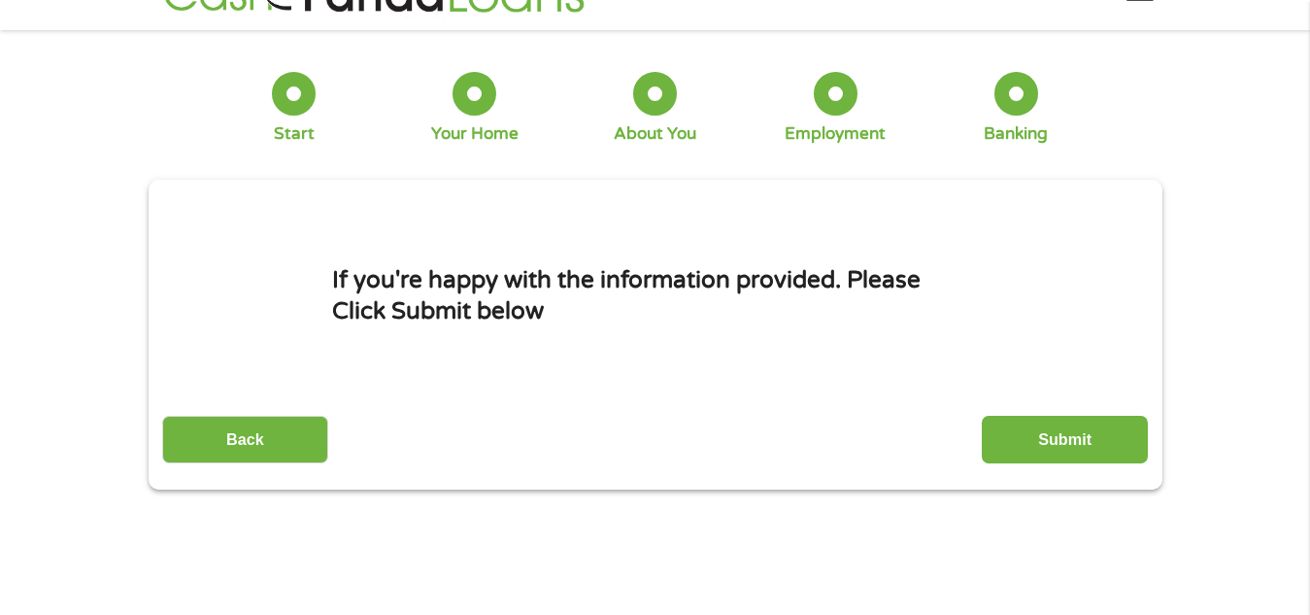
scroll to position [0, 0]
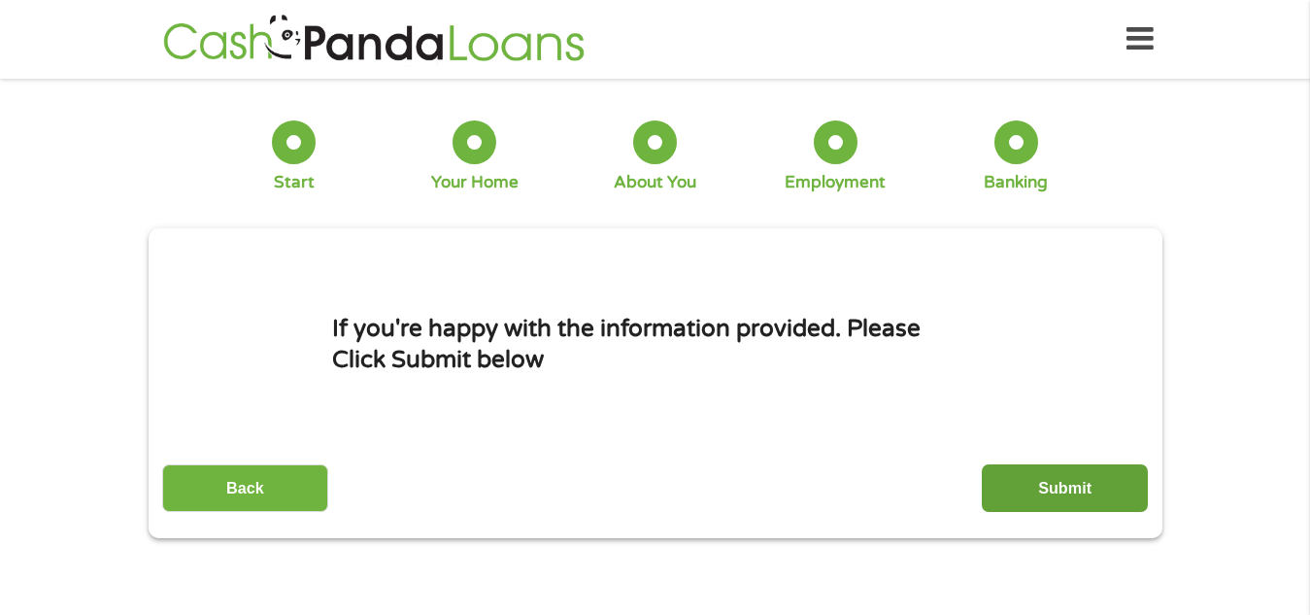
click at [1040, 484] on input "Submit" at bounding box center [1065, 488] width 166 height 48
